Goal: Task Accomplishment & Management: Manage account settings

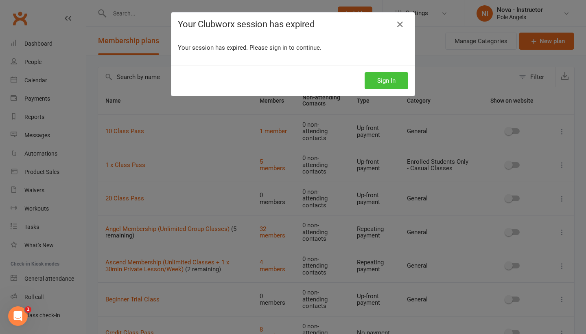
click at [390, 82] on button "Sign In" at bounding box center [387, 80] width 44 height 17
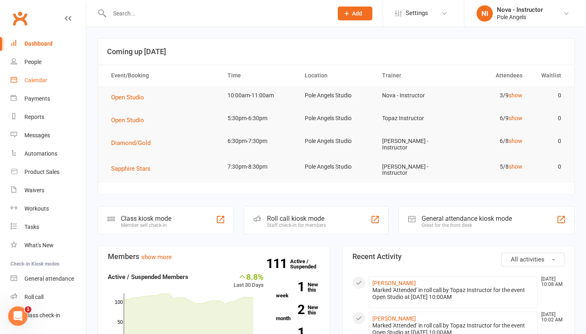
click at [45, 83] on div "Calendar" at bounding box center [35, 80] width 23 height 7
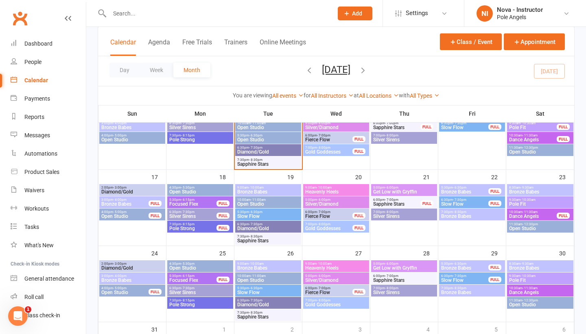
scroll to position [234, 0]
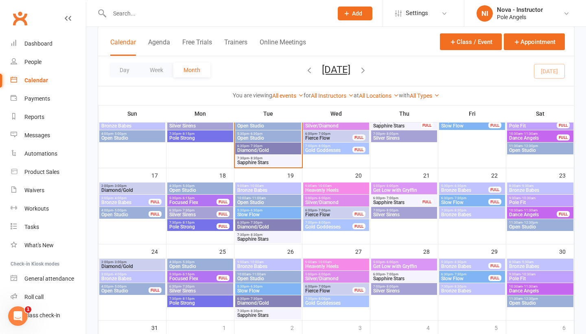
click at [146, 278] on span "Bronze Babes" at bounding box center [132, 278] width 63 height 5
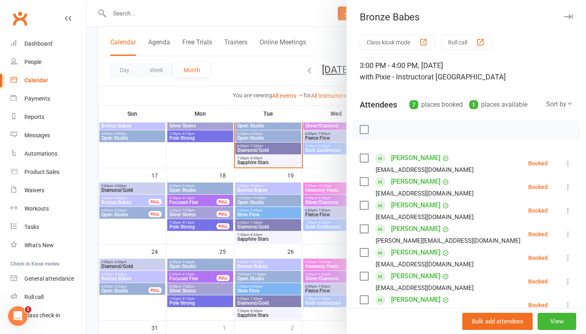
click at [568, 17] on icon "button" at bounding box center [568, 16] width 9 height 5
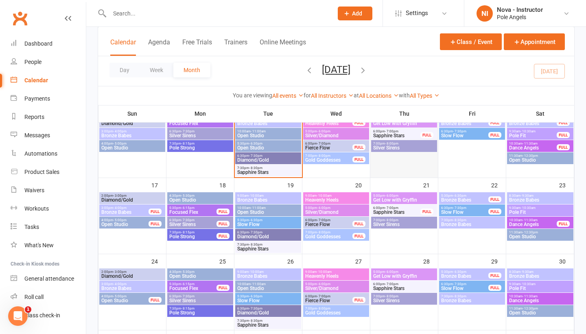
scroll to position [226, 0]
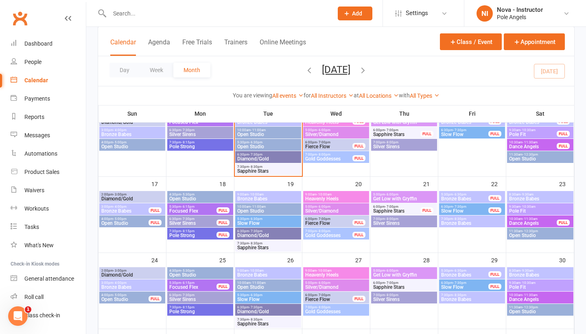
click at [43, 10] on div "Clubworx" at bounding box center [43, 23] width 86 height 30
click at [424, 12] on span "Settings" at bounding box center [417, 13] width 22 height 18
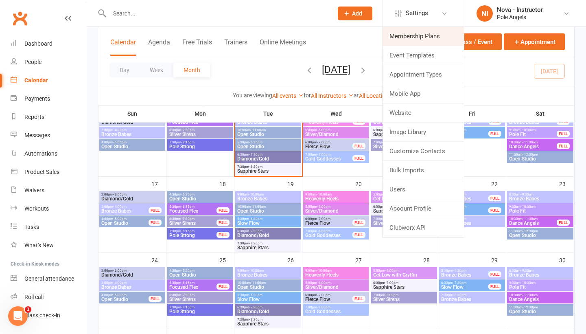
click at [425, 34] on link "Membership Plans" at bounding box center [423, 36] width 81 height 19
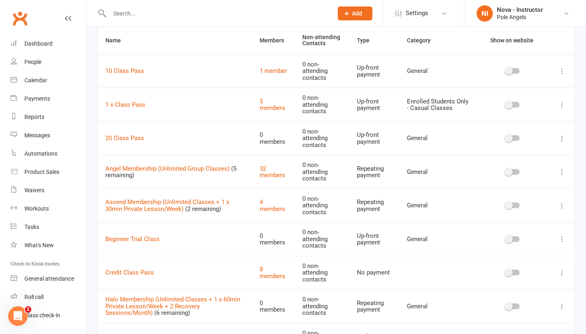
scroll to position [65, 0]
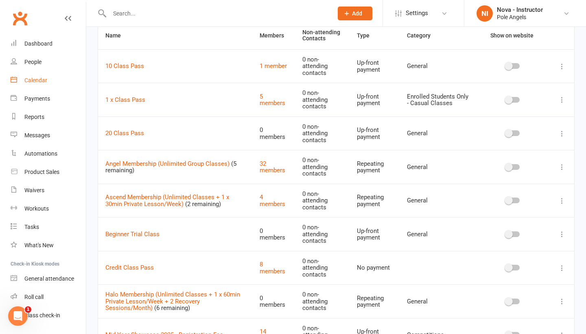
click at [34, 84] on link "Calendar" at bounding box center [48, 80] width 75 height 18
click at [38, 77] on link "Calendar" at bounding box center [48, 80] width 75 height 18
click at [33, 79] on div "Calendar" at bounding box center [35, 80] width 23 height 7
drag, startPoint x: 118, startPoint y: 13, endPoint x: 39, endPoint y: 87, distance: 107.8
click at [39, 87] on link "Calendar" at bounding box center [48, 80] width 75 height 18
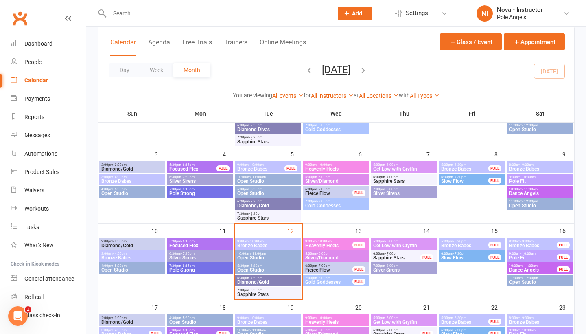
scroll to position [103, 0]
click at [409, 267] on span "Silver Sirens" at bounding box center [404, 269] width 63 height 5
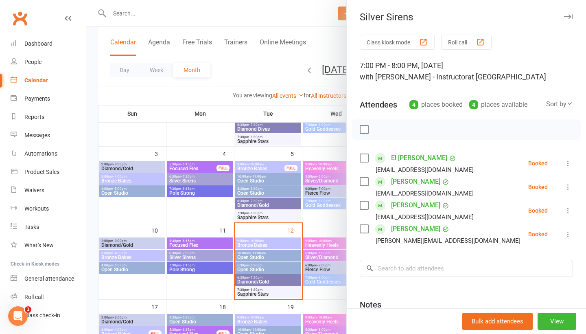
click at [569, 19] on button "button" at bounding box center [569, 17] width 10 height 10
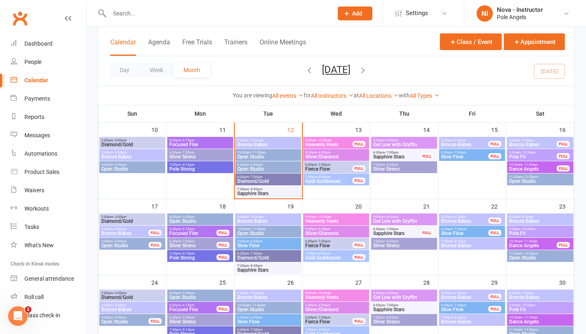
scroll to position [218, 0]
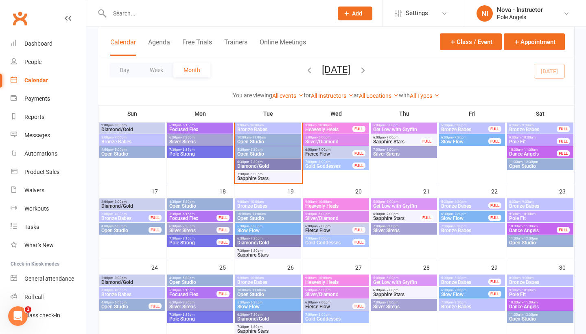
click at [397, 217] on span "Sapphire Stars" at bounding box center [397, 218] width 48 height 5
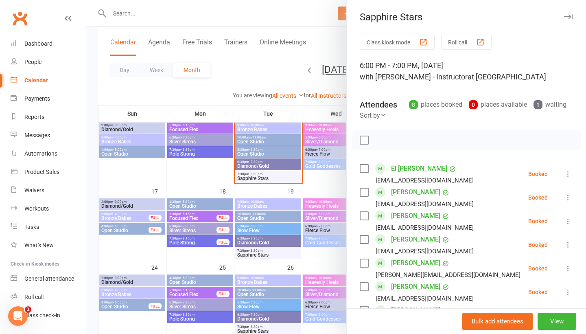
click at [569, 16] on icon "button" at bounding box center [568, 16] width 9 height 5
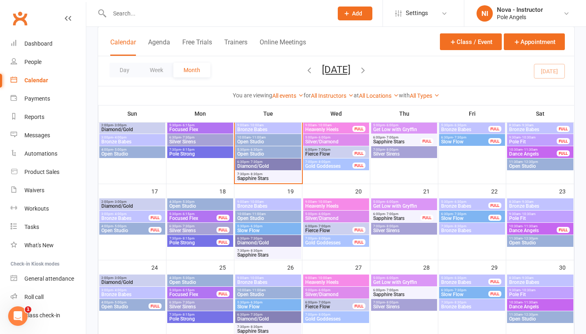
click at [406, 231] on span "Silver Sirens" at bounding box center [404, 230] width 63 height 5
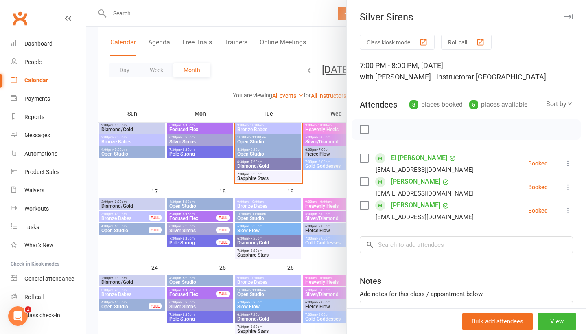
click at [569, 16] on icon "button" at bounding box center [568, 16] width 9 height 5
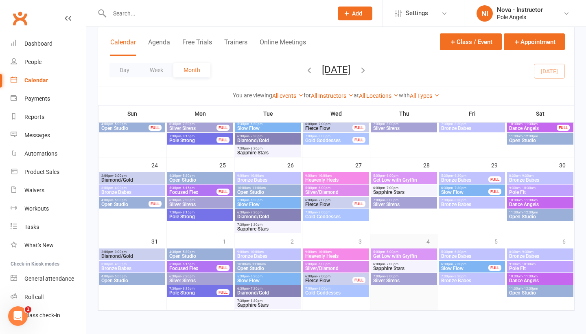
scroll to position [327, 0]
click at [419, 190] on span "Sapphire Stars" at bounding box center [404, 192] width 63 height 5
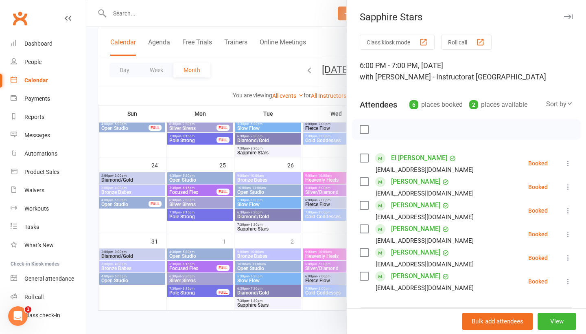
click at [569, 14] on button "button" at bounding box center [569, 17] width 10 height 10
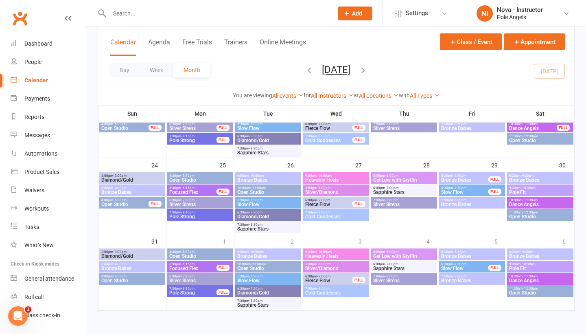
click at [393, 278] on span "Silver Sirens" at bounding box center [404, 280] width 63 height 5
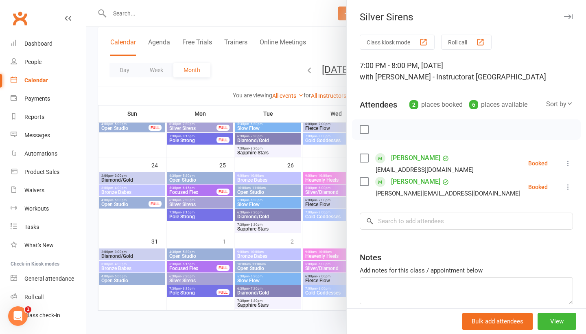
click at [569, 13] on button "button" at bounding box center [569, 17] width 10 height 10
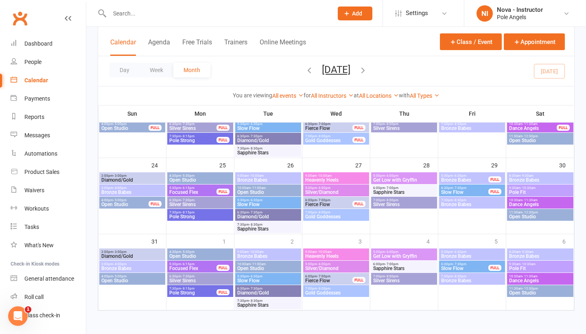
click at [265, 202] on span "Slow Flow" at bounding box center [268, 204] width 63 height 5
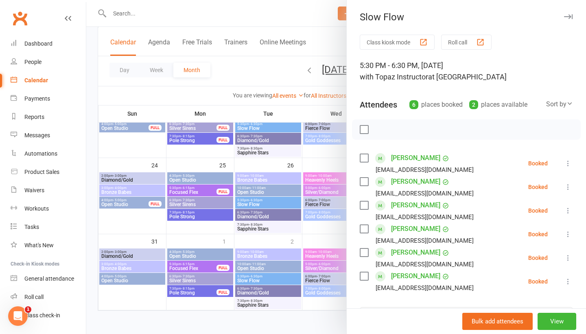
click at [308, 159] on div at bounding box center [336, 167] width 500 height 334
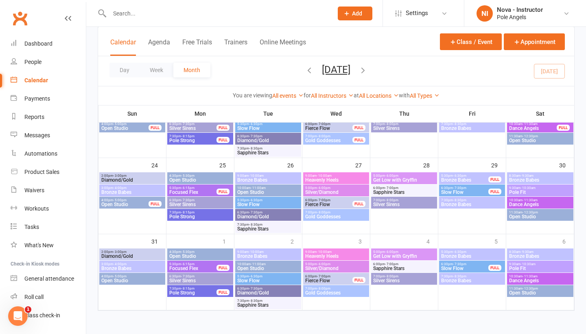
click at [254, 278] on span "Slow Flow" at bounding box center [268, 280] width 63 height 5
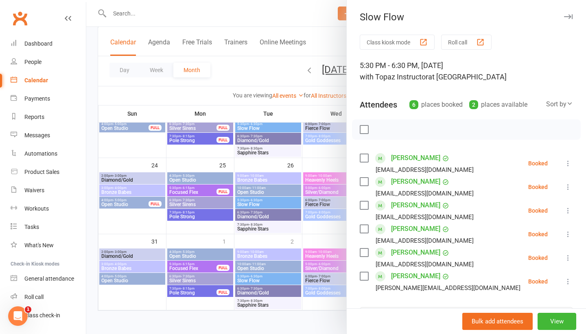
click at [310, 236] on div at bounding box center [336, 167] width 500 height 334
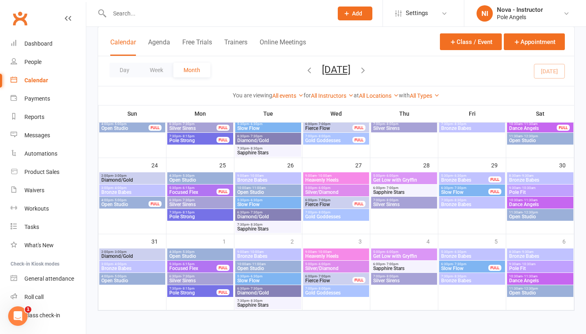
click at [261, 274] on span "- 6:30pm" at bounding box center [255, 276] width 13 height 4
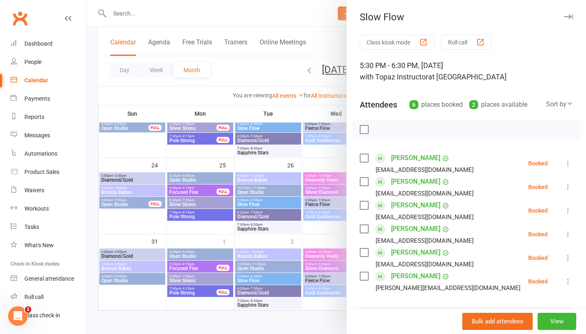
click at [327, 220] on div at bounding box center [336, 167] width 500 height 334
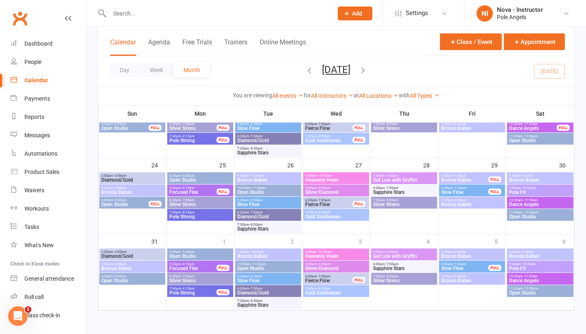
click at [465, 190] on span "Slow Flow" at bounding box center [465, 192] width 48 height 5
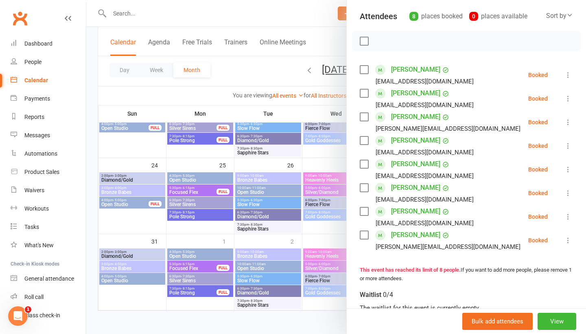
scroll to position [77, 0]
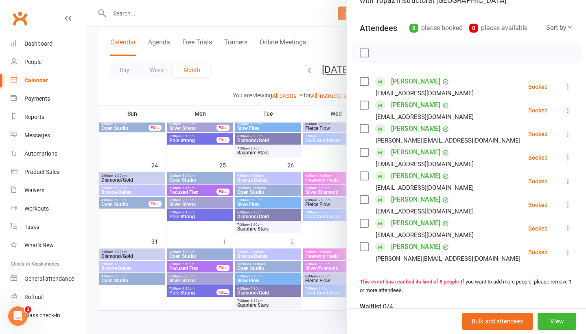
click at [328, 144] on div at bounding box center [336, 167] width 500 height 334
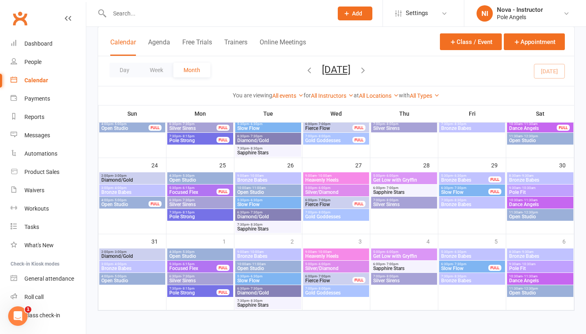
click at [262, 198] on span "5:30pm - 6:30pm" at bounding box center [268, 200] width 63 height 4
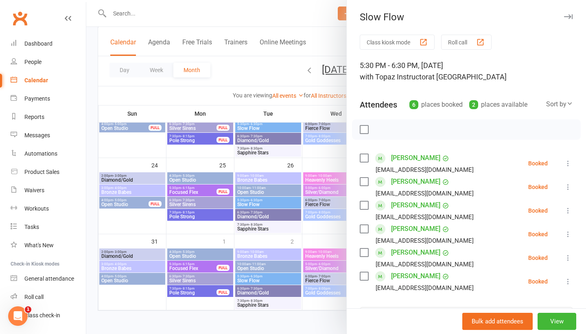
click at [312, 149] on div at bounding box center [336, 167] width 500 height 334
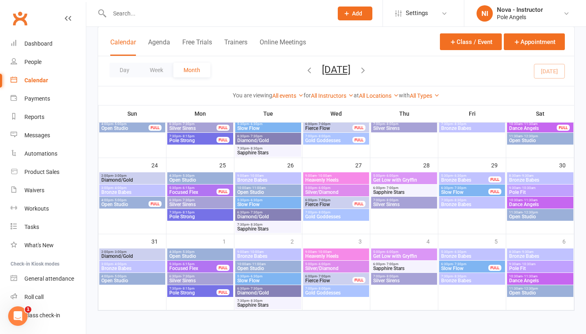
click at [466, 190] on span "Slow Flow" at bounding box center [465, 192] width 48 height 5
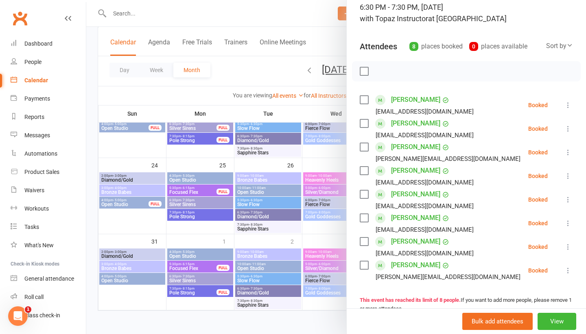
scroll to position [54, 0]
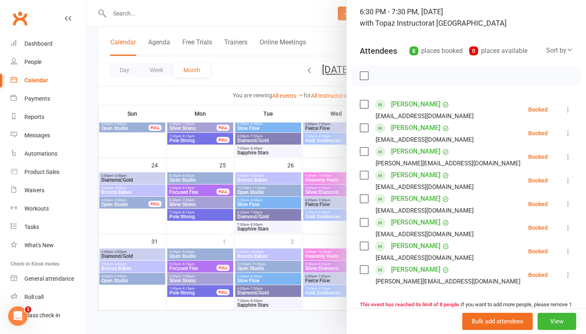
click at [316, 147] on div at bounding box center [336, 167] width 500 height 334
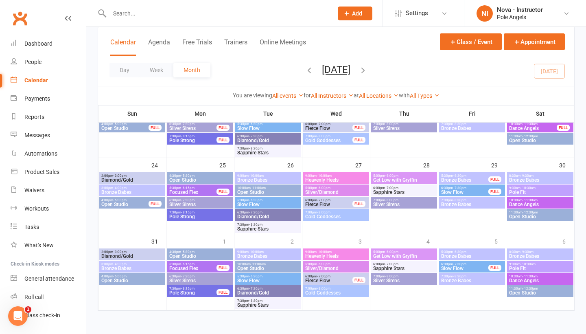
click at [171, 273] on div "6:30pm - 7:30pm Silver Sirens" at bounding box center [200, 279] width 66 height 12
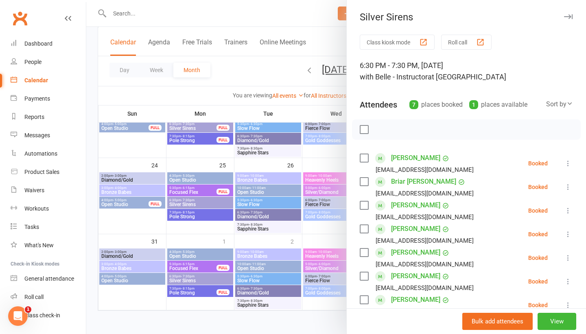
click at [567, 19] on icon "button" at bounding box center [568, 16] width 9 height 5
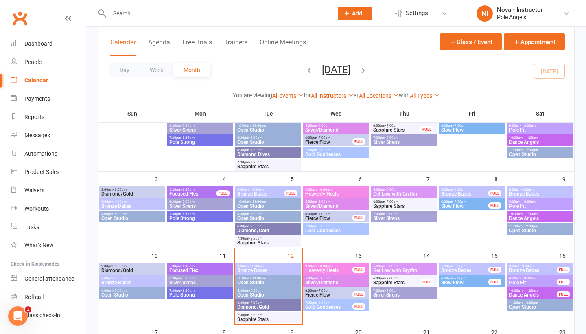
scroll to position [67, 0]
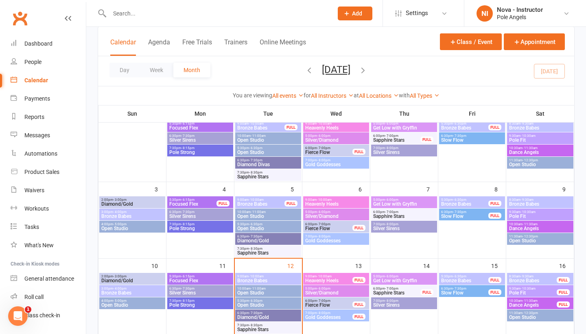
click at [332, 281] on span "Heavenly Heels" at bounding box center [329, 280] width 48 height 5
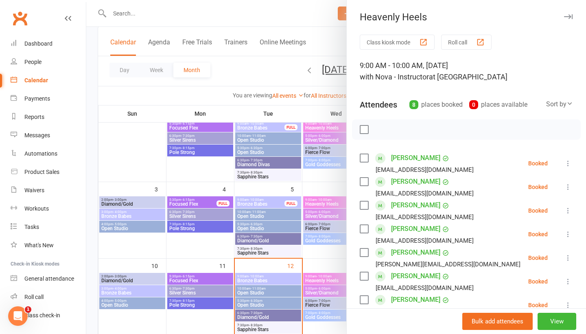
click at [569, 15] on icon "button" at bounding box center [568, 16] width 9 height 5
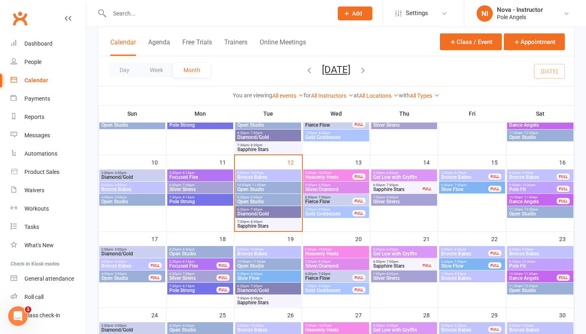
scroll to position [174, 0]
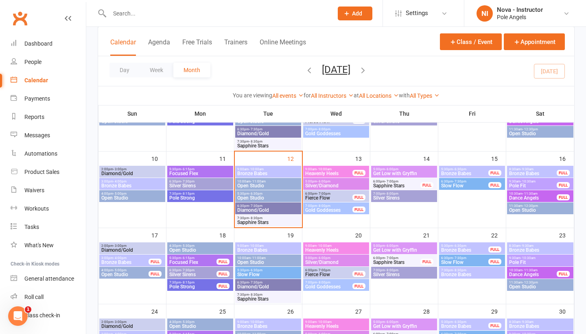
click at [323, 248] on span "Heavenly Heels" at bounding box center [336, 250] width 63 height 5
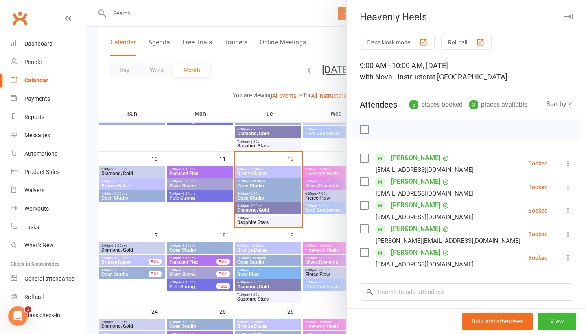
click at [568, 17] on icon "button" at bounding box center [568, 16] width 9 height 5
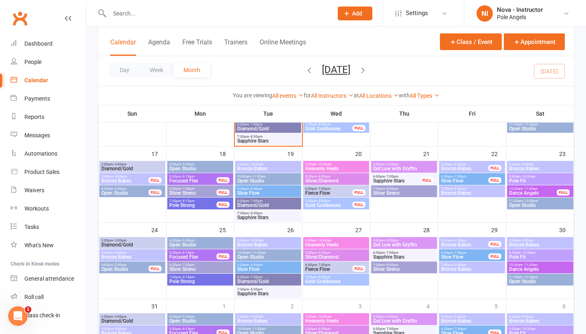
scroll to position [259, 0]
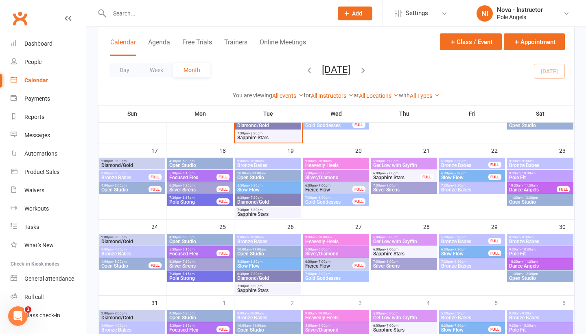
click at [333, 239] on span "Heavenly Heels" at bounding box center [336, 241] width 63 height 5
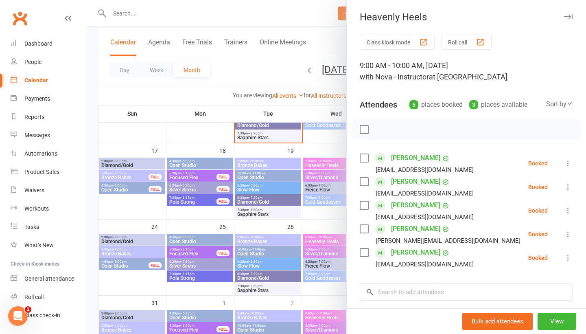
click at [568, 17] on icon "button" at bounding box center [568, 16] width 9 height 5
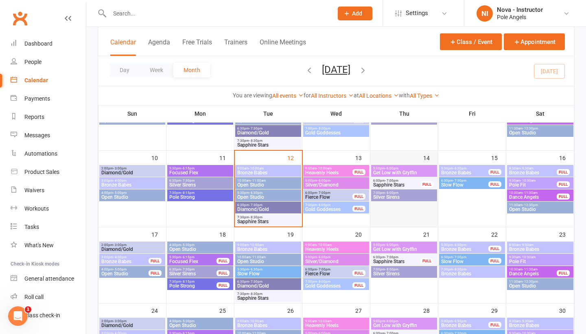
scroll to position [178, 0]
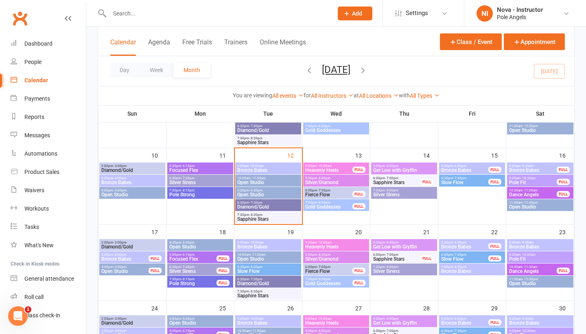
click at [340, 193] on span "Fierce Flow" at bounding box center [329, 194] width 48 height 5
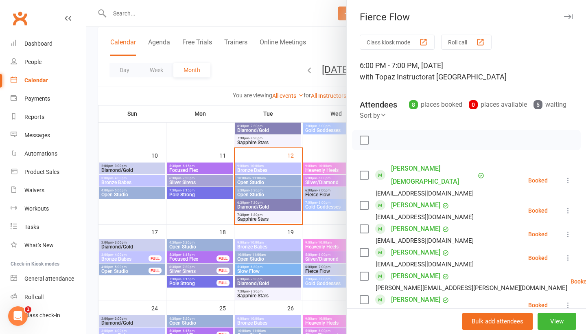
click at [569, 20] on button "button" at bounding box center [569, 17] width 10 height 10
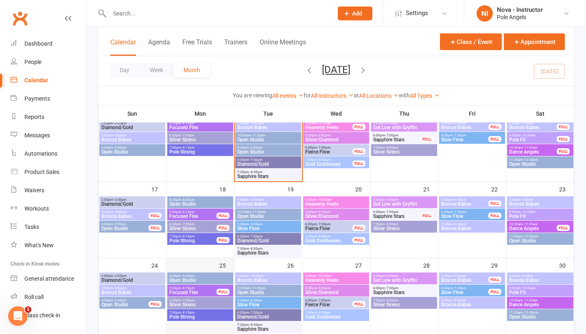
scroll to position [203, 0]
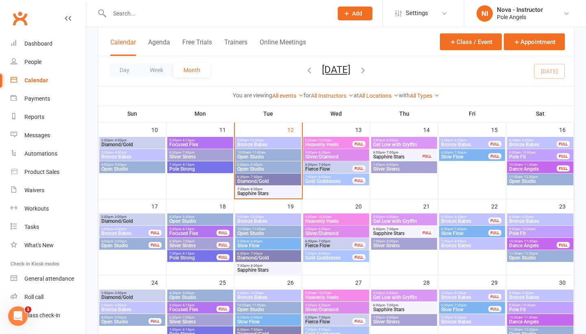
click at [273, 180] on span "Diamond/Gold" at bounding box center [268, 181] width 63 height 5
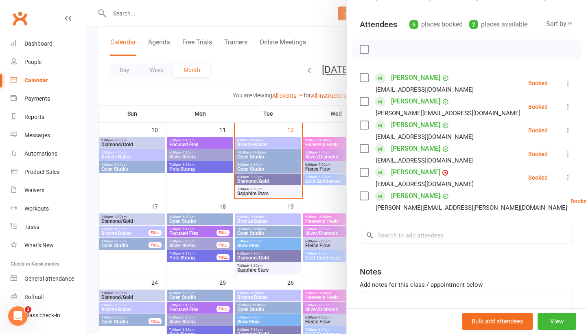
scroll to position [88, 0]
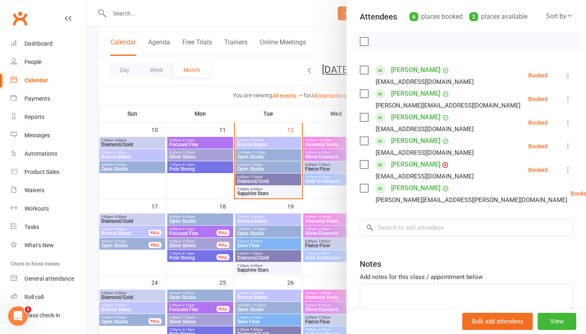
click at [415, 165] on link "[PERSON_NAME]" at bounding box center [415, 164] width 49 height 13
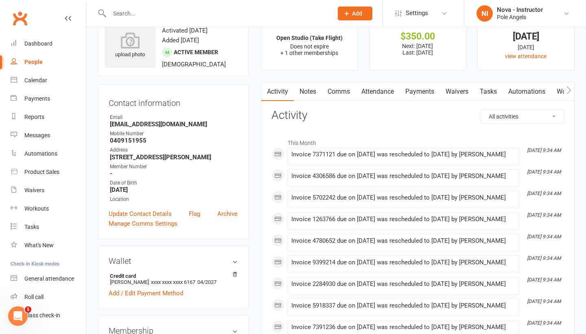
scroll to position [28, 0]
click at [424, 89] on link "Payments" at bounding box center [420, 92] width 40 height 19
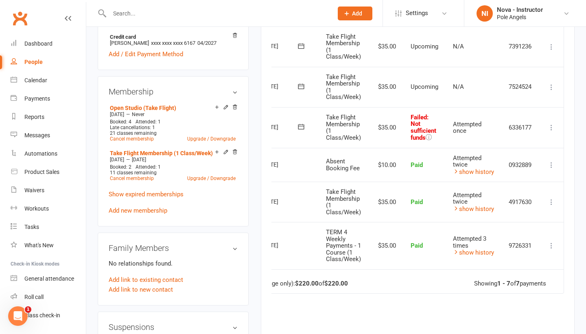
scroll to position [267, 0]
click at [552, 125] on icon at bounding box center [552, 128] width 8 height 8
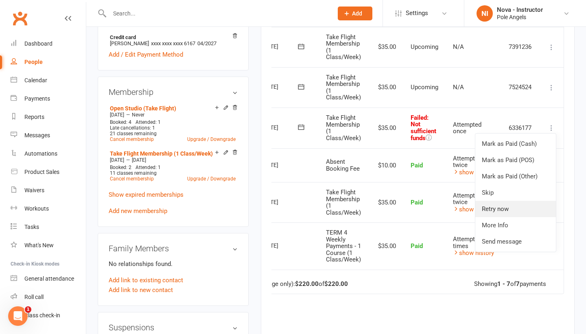
click at [494, 207] on link "Retry now" at bounding box center [516, 209] width 81 height 16
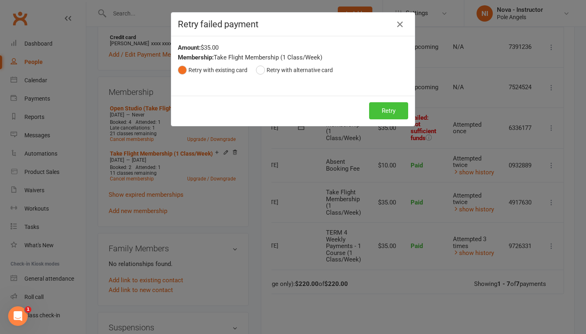
click at [393, 110] on button "Retry" at bounding box center [388, 110] width 39 height 17
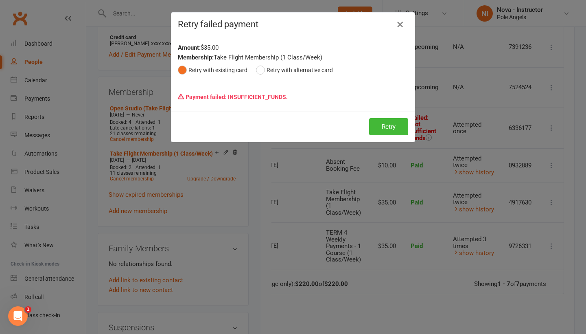
click at [397, 22] on icon "button" at bounding box center [400, 25] width 10 height 10
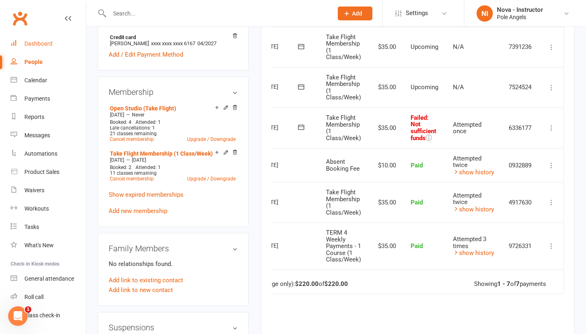
click at [37, 45] on div "Dashboard" at bounding box center [38, 43] width 28 height 7
